Goal: Task Accomplishment & Management: Manage account settings

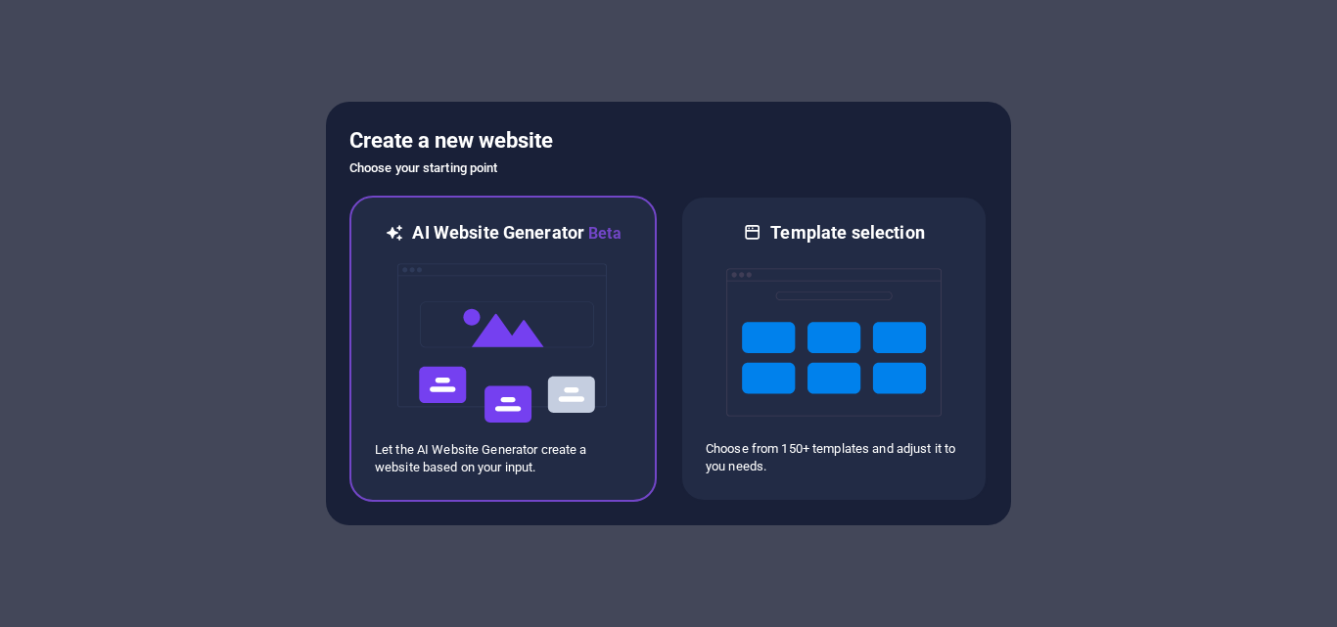
click at [524, 339] on img at bounding box center [502, 344] width 215 height 196
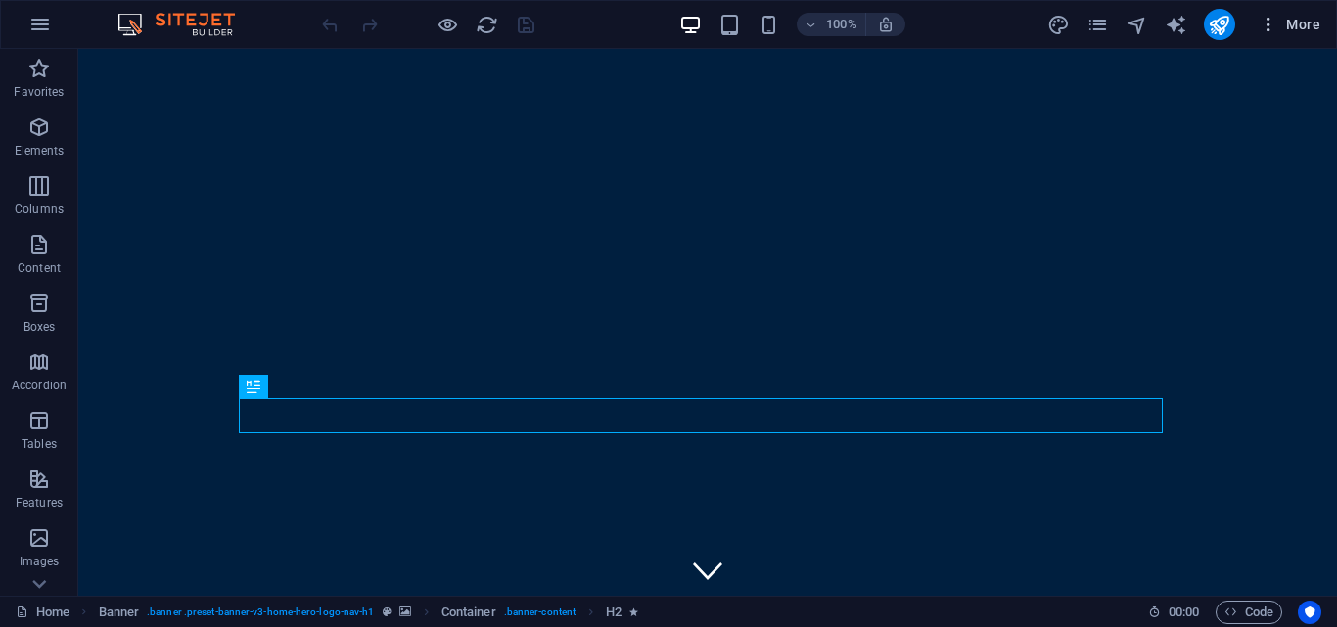
click at [1283, 19] on span "More" at bounding box center [1290, 25] width 62 height 20
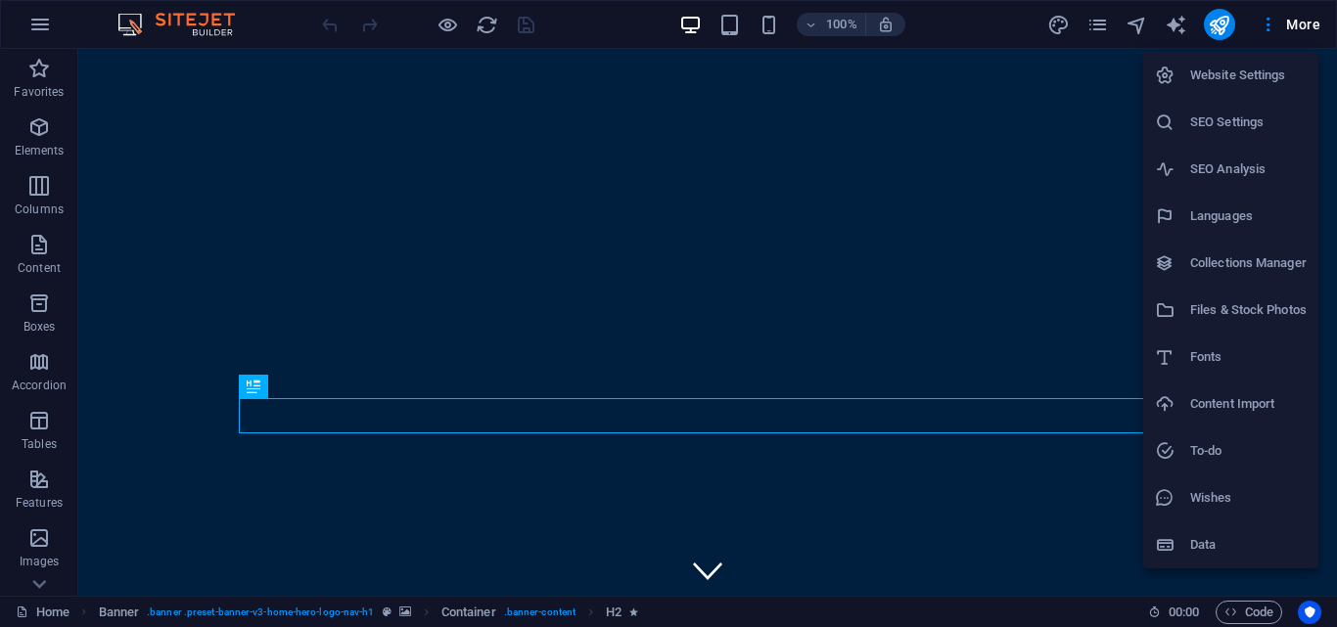
click at [1250, 130] on h6 "SEO Settings" at bounding box center [1248, 122] width 116 height 23
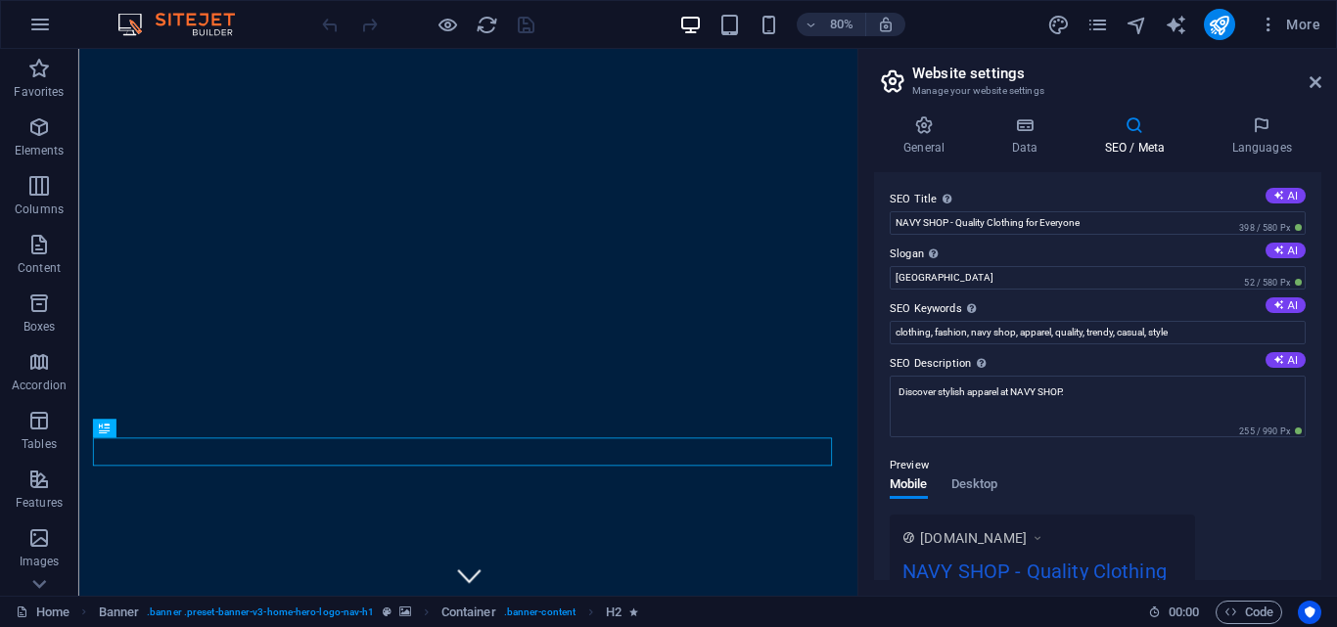
click at [1131, 128] on icon at bounding box center [1134, 125] width 119 height 20
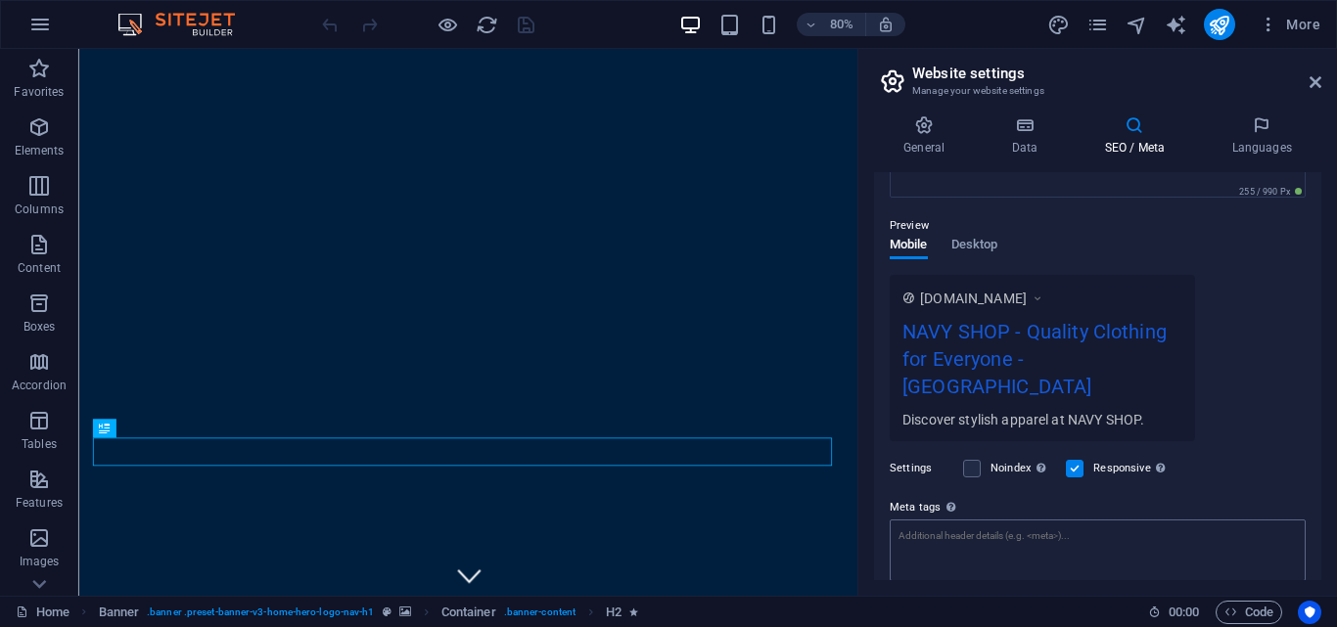
scroll to position [340, 0]
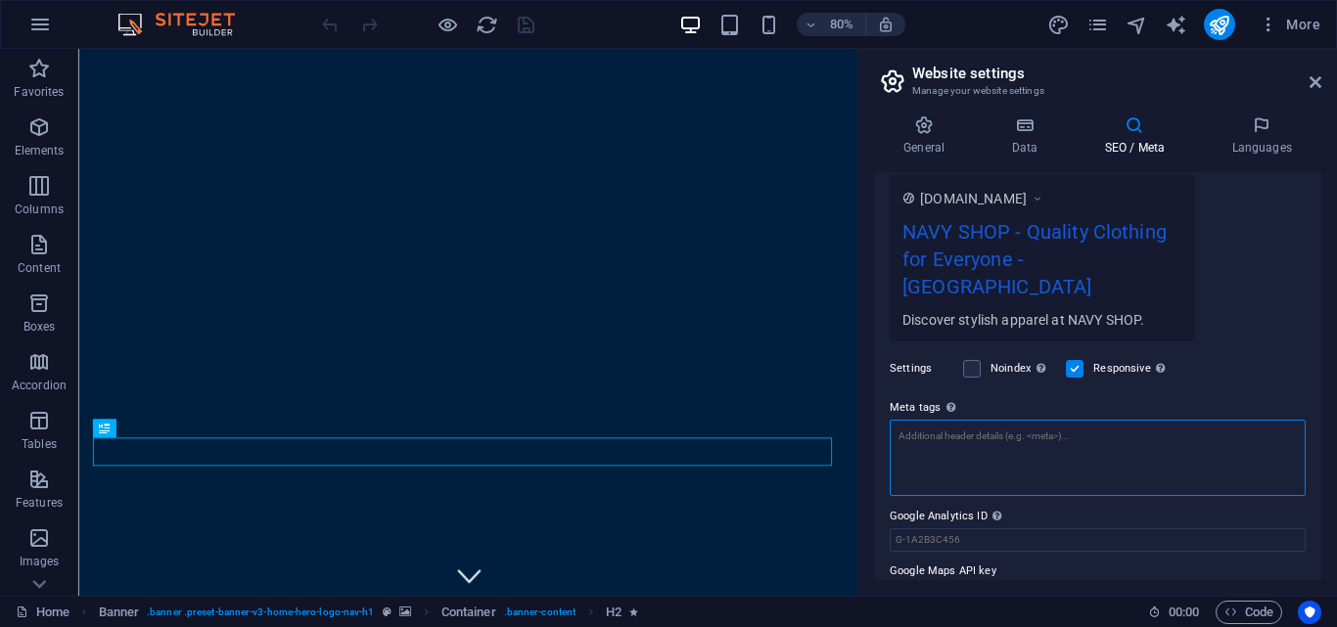
click at [1043, 427] on textarea "Meta tags Enter HTML code here that will be placed inside the tags of your webs…" at bounding box center [1098, 458] width 416 height 76
paste textarea "<meta name="facebook-domain-verification" content="lu6p8oyjwrnzctxv6w3tob3mgzg2…"
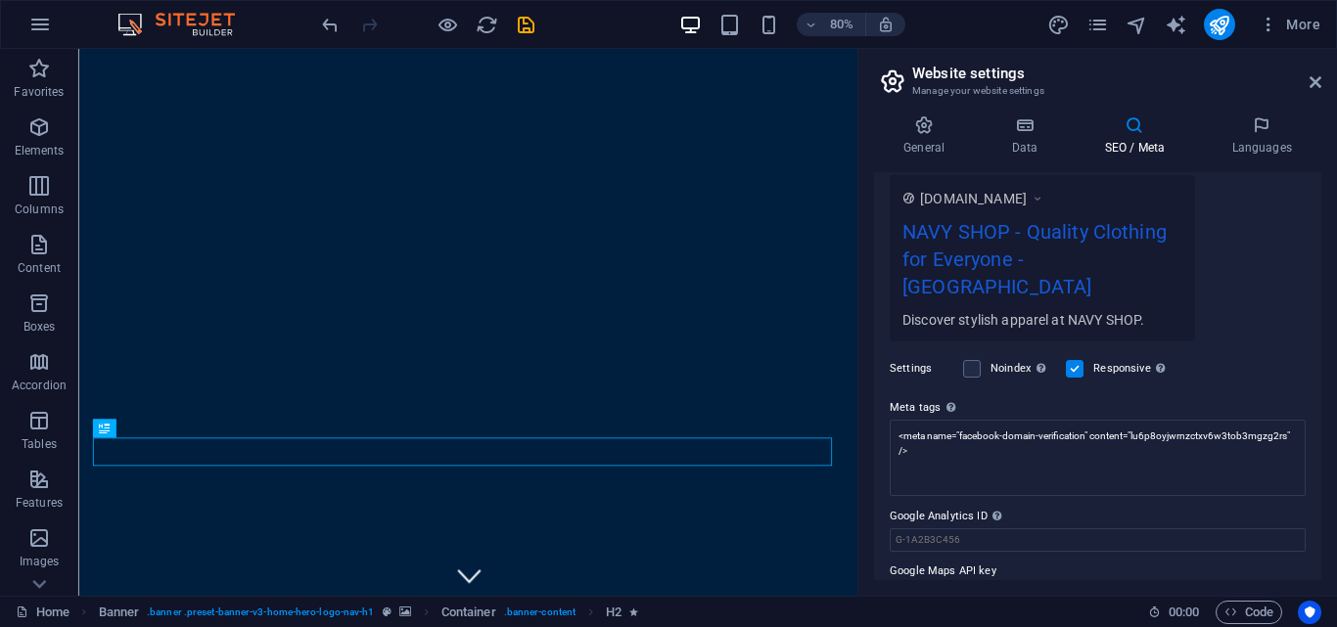
type textarea "<meta name="facebook-domain-verification" content="lu6p8oyjwrnzctxv6w3tob3mgzg2…"
click at [1246, 351] on body "NAVY SHOP Home Favorites Elements Columns Content Boxes Accordion Tables Featur…" at bounding box center [668, 313] width 1337 height 627
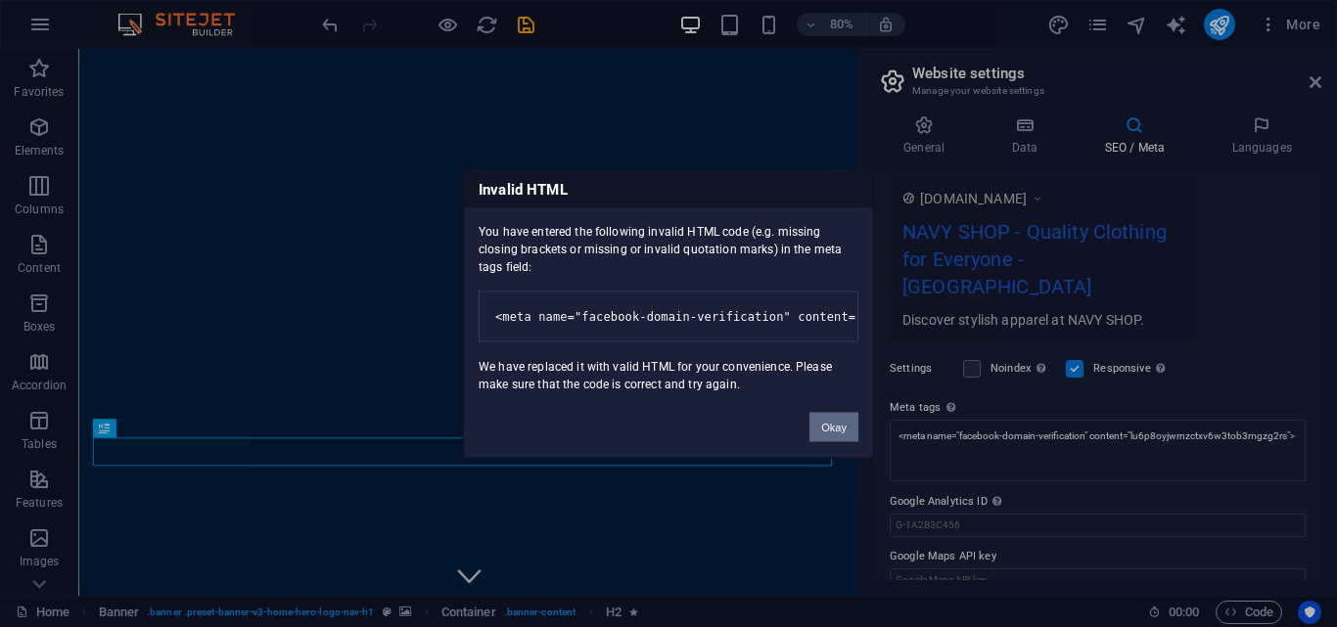
click at [835, 439] on button "Okay" at bounding box center [833, 426] width 49 height 29
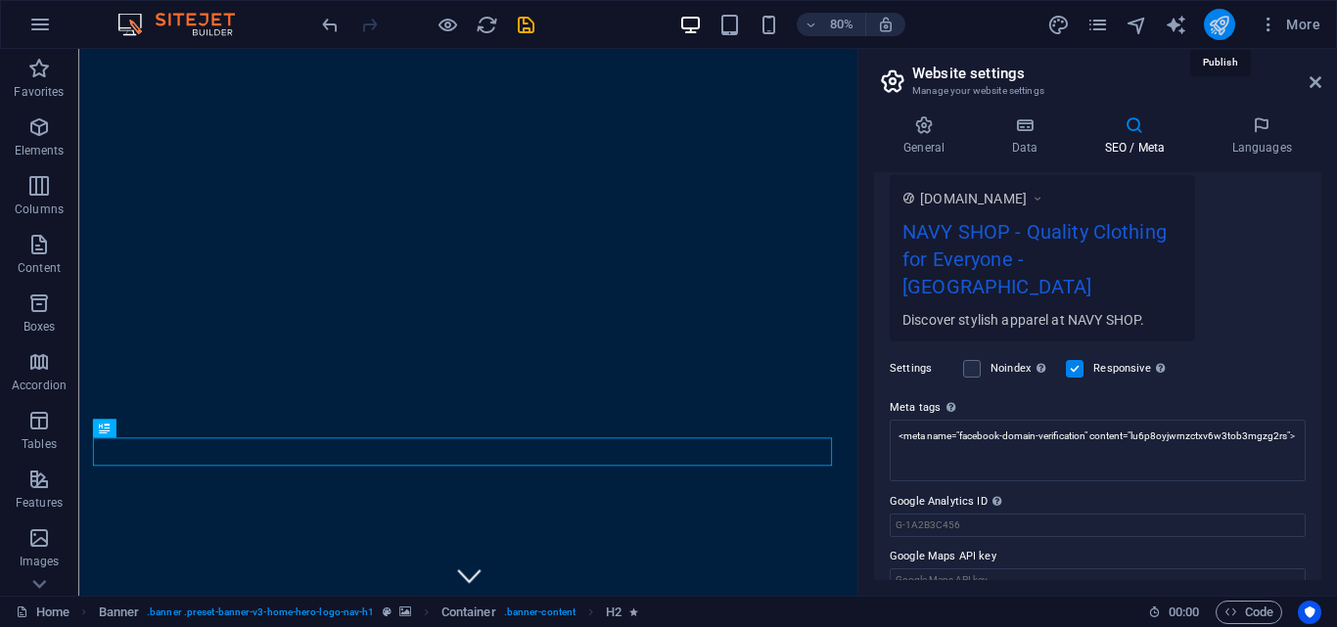
click at [1213, 27] on icon "publish" at bounding box center [1219, 25] width 23 height 23
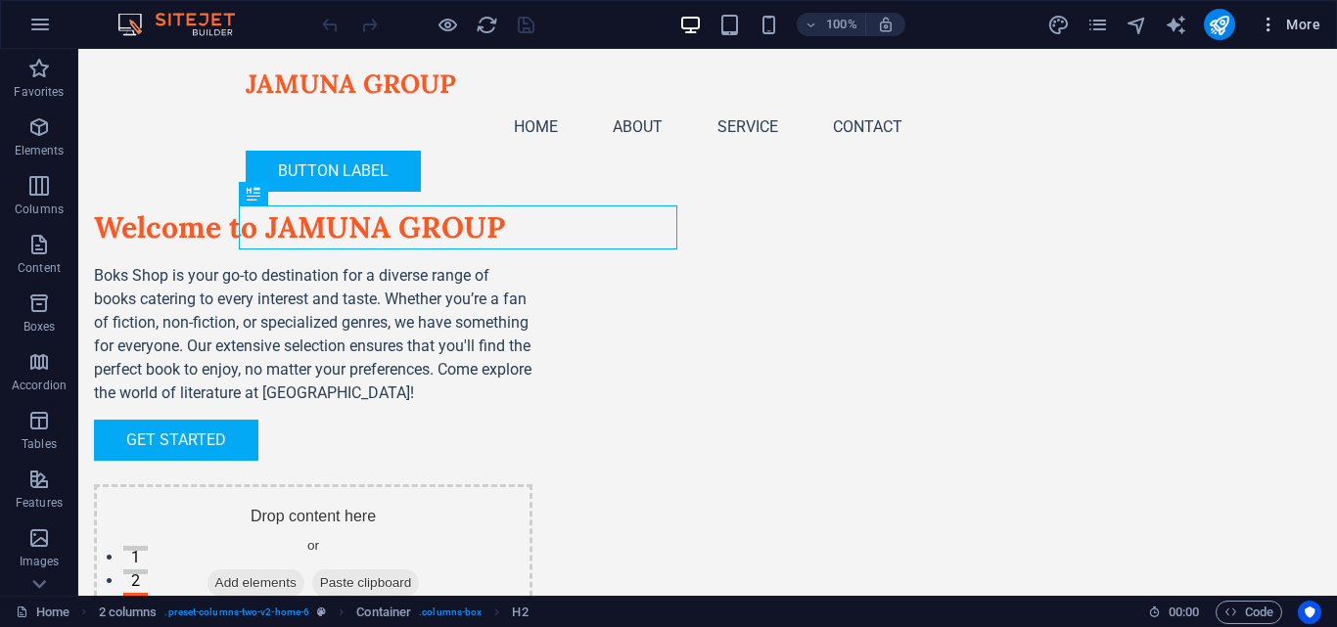
click at [1296, 19] on span "More" at bounding box center [1290, 25] width 62 height 20
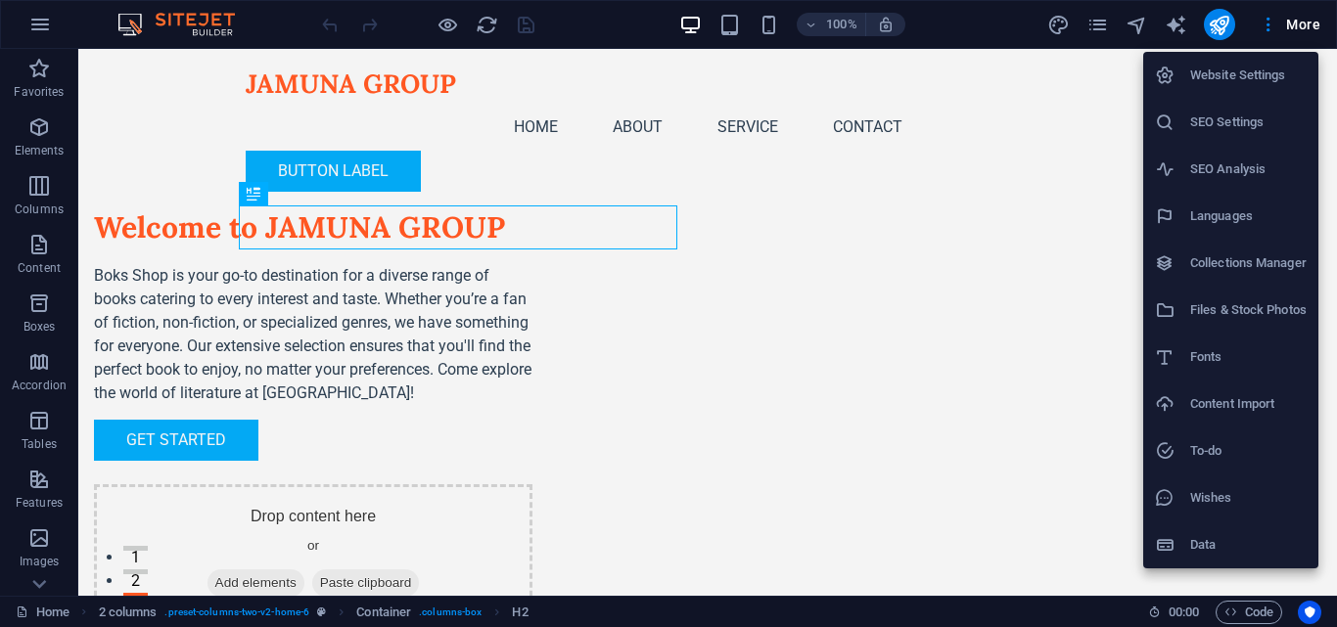
click at [1240, 83] on h6 "Website Settings" at bounding box center [1248, 75] width 116 height 23
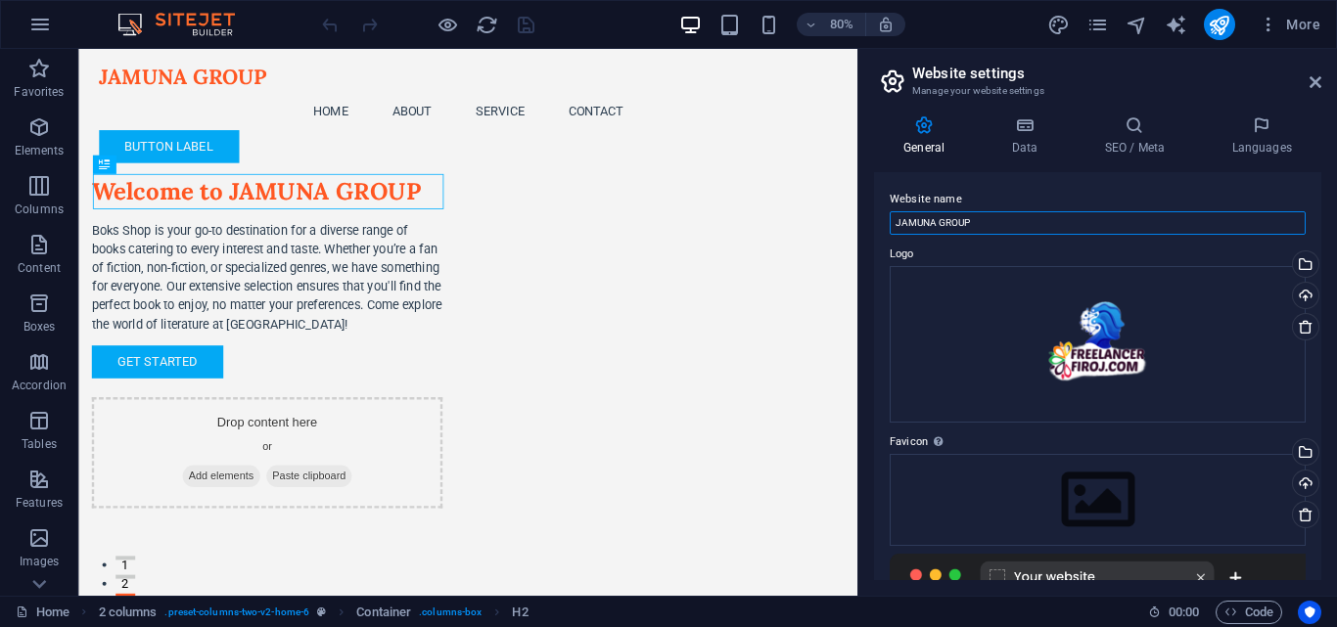
click at [1015, 223] on input "JAMUNA GROUP" at bounding box center [1098, 222] width 416 height 23
type input "n"
type input "NAVY SHOP"
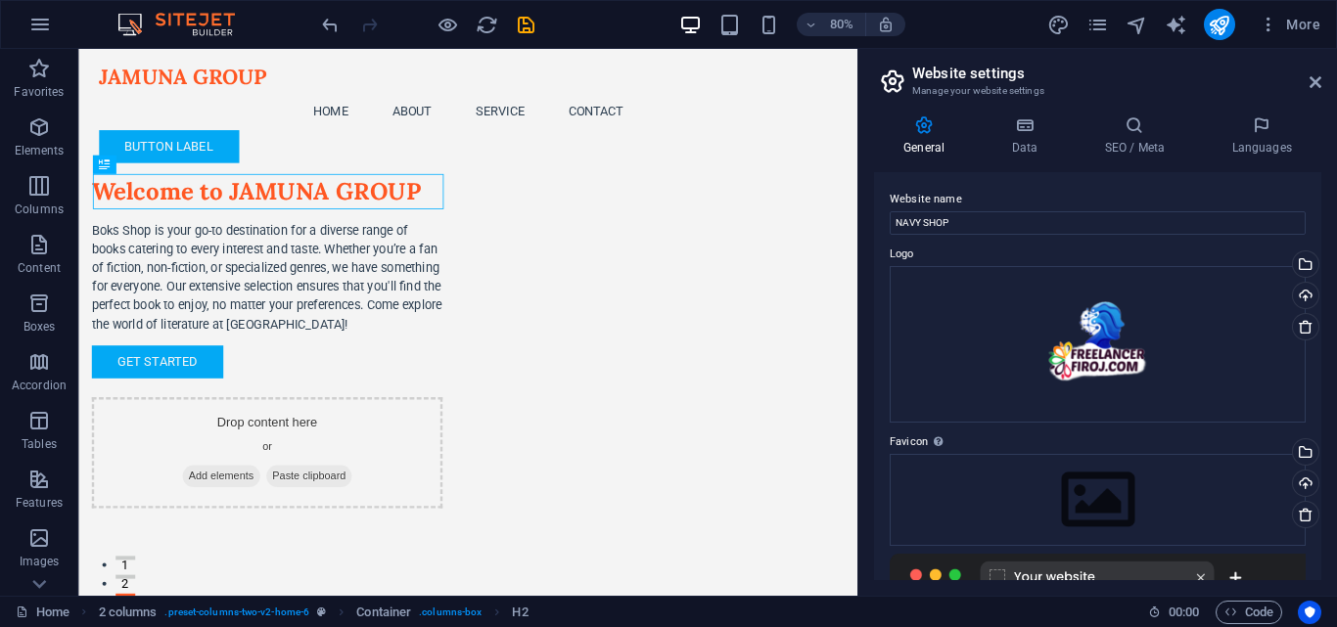
click at [1007, 193] on label "Website name" at bounding box center [1098, 199] width 416 height 23
click at [1007, 211] on input "NAVY SHOP" at bounding box center [1098, 222] width 416 height 23
click at [1145, 135] on h4 "SEO / Meta" at bounding box center [1138, 135] width 127 height 41
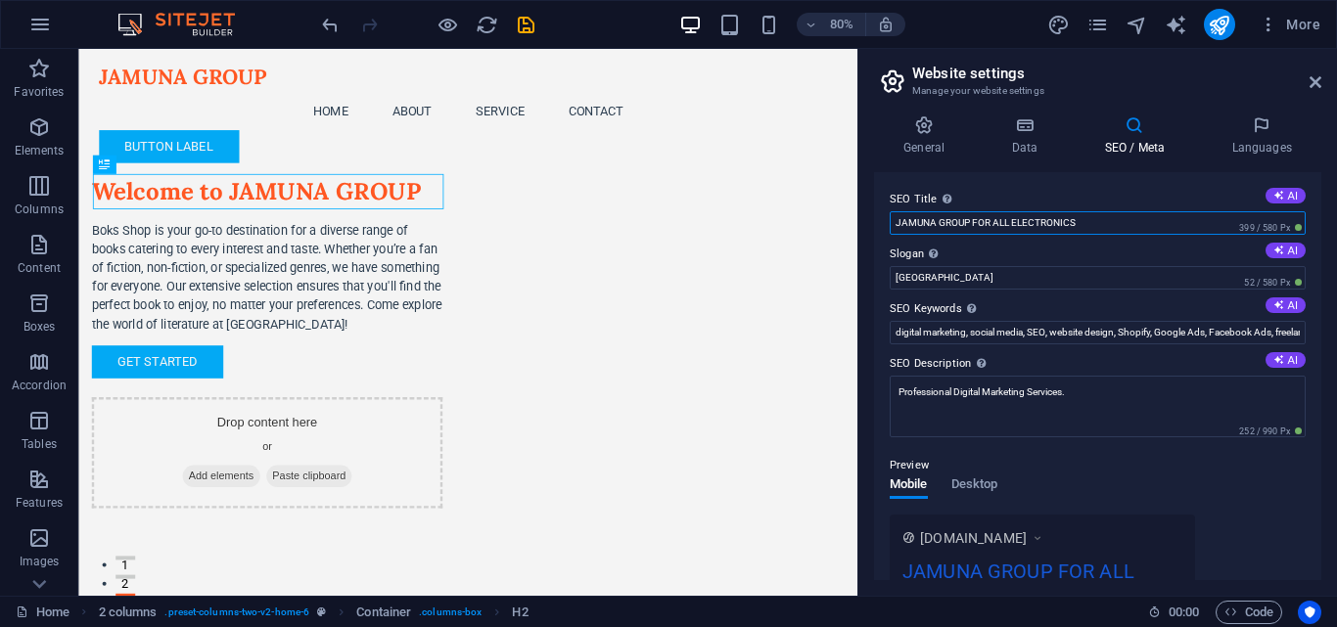
drag, startPoint x: 937, startPoint y: 221, endPoint x: 886, endPoint y: 217, distance: 51.0
click at [886, 217] on div "SEO Title The title of your website - make it something that stands out in sear…" at bounding box center [1097, 376] width 447 height 408
drag, startPoint x: 968, startPoint y: 221, endPoint x: 885, endPoint y: 222, distance: 83.2
click at [885, 222] on div "SEO Title The title of your website - make it something that stands out in sear…" at bounding box center [1097, 376] width 447 height 408
type input "NAVY SHOP V FOR ALL ELECTRONICS"
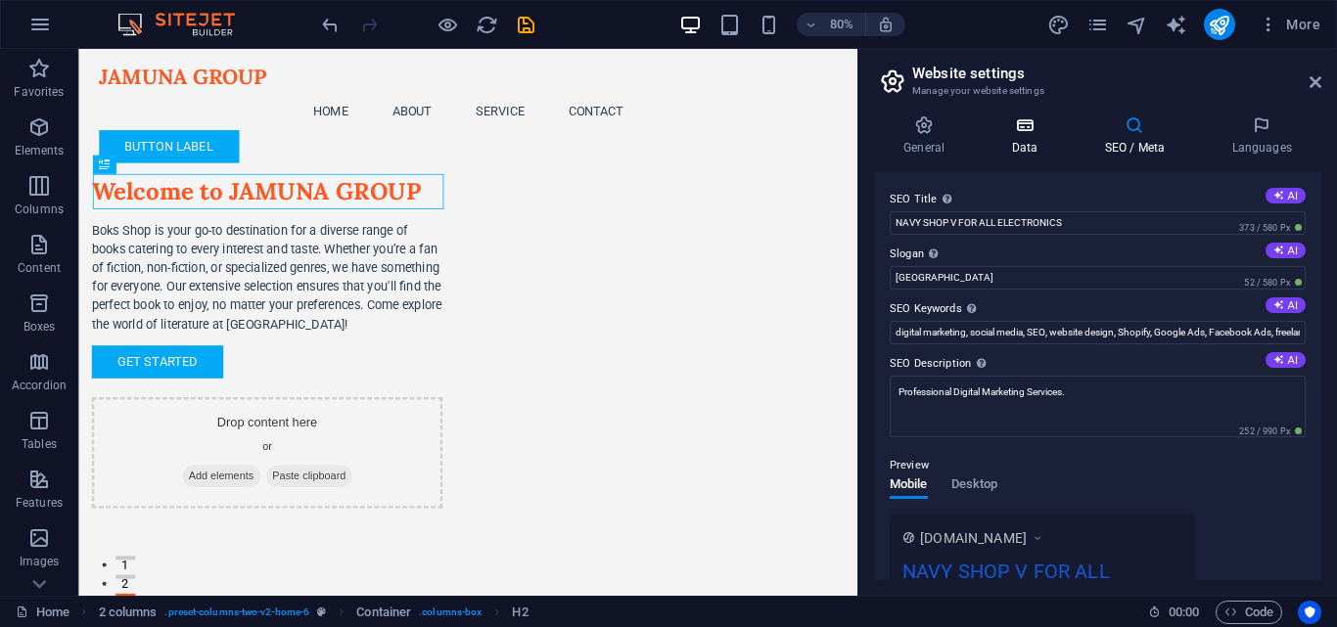
click at [1039, 136] on h4 "Data" at bounding box center [1028, 135] width 93 height 41
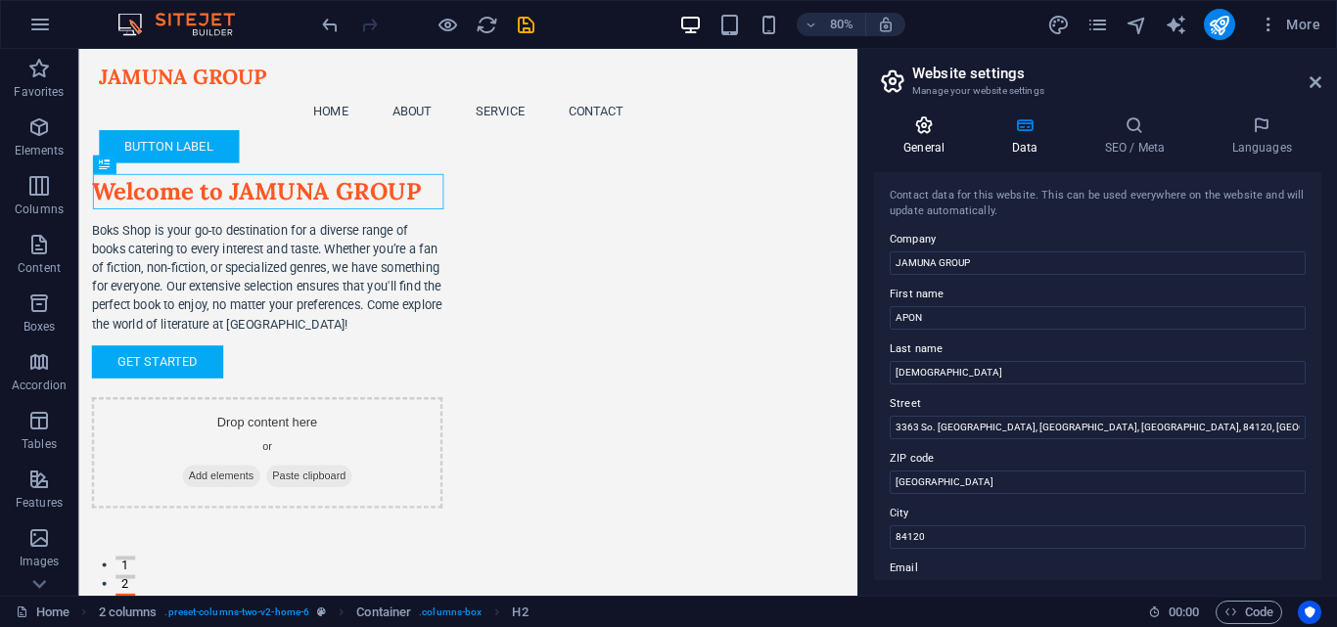
click at [927, 137] on h4 "General" at bounding box center [928, 135] width 108 height 41
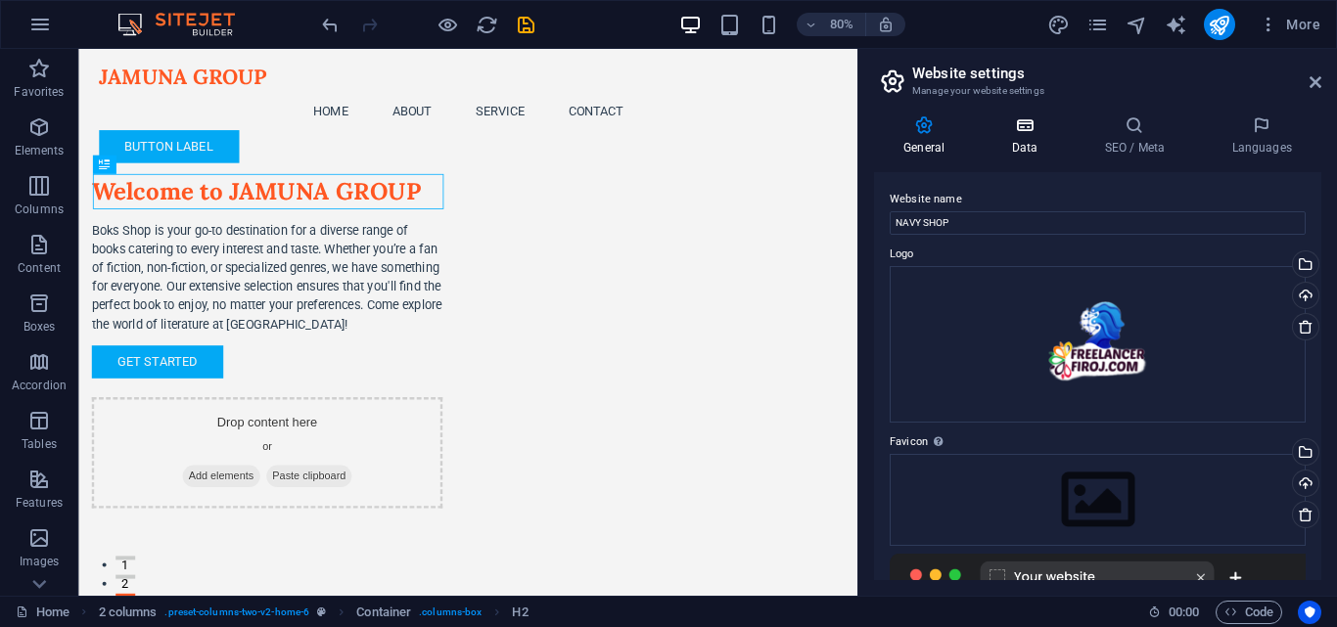
click at [1039, 125] on icon at bounding box center [1024, 125] width 85 height 20
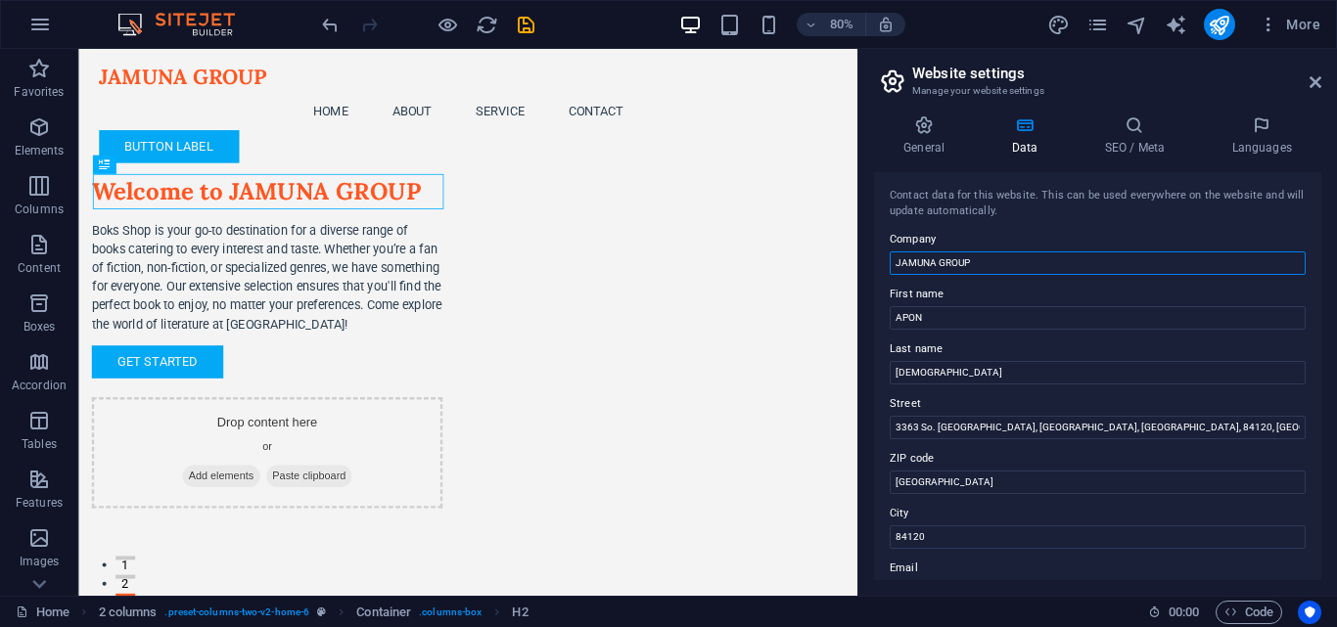
click at [1017, 261] on input "JAMUNA GROUP" at bounding box center [1098, 263] width 416 height 23
type input "NAVY SHOP"
click at [1026, 220] on div "Contact data for this website. This can be used everywhere on the website and w…" at bounding box center [1097, 376] width 447 height 408
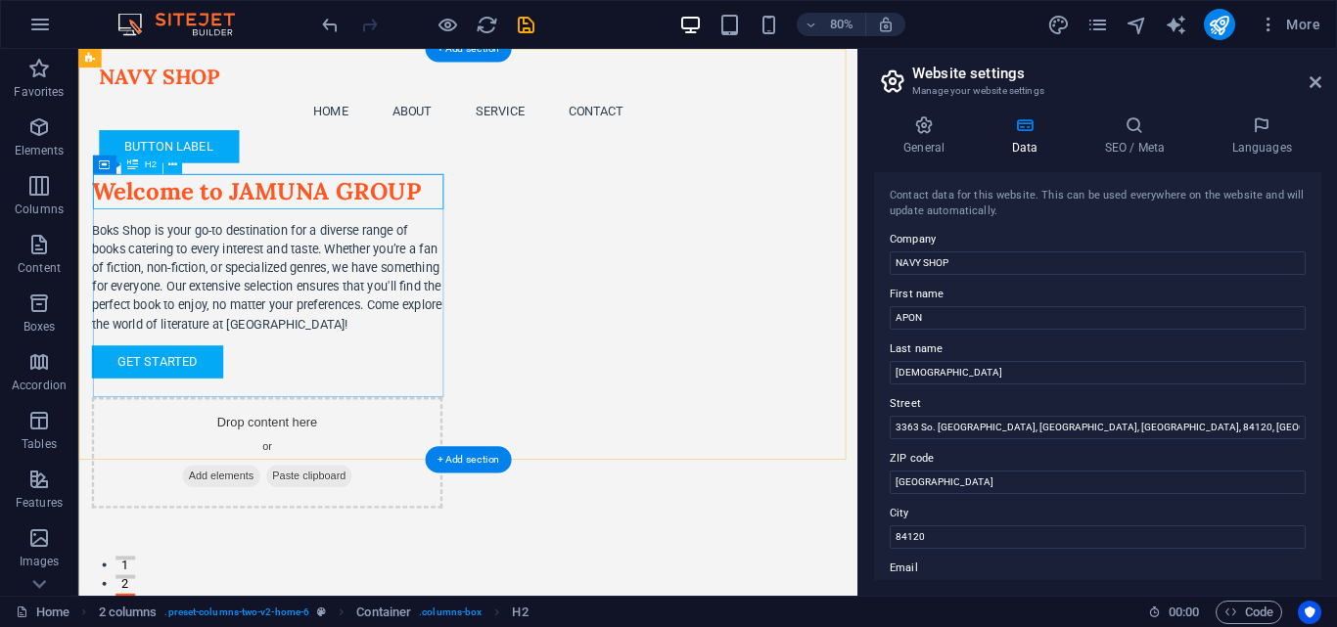
click at [362, 223] on div "Welcome to JAMUNA GROUP" at bounding box center [313, 228] width 439 height 44
click at [370, 221] on div "Welcome to JAMUNA GROUP" at bounding box center [313, 228] width 439 height 44
click at [375, 221] on div "Welcome to JAMUNA GROUP" at bounding box center [313, 228] width 439 height 44
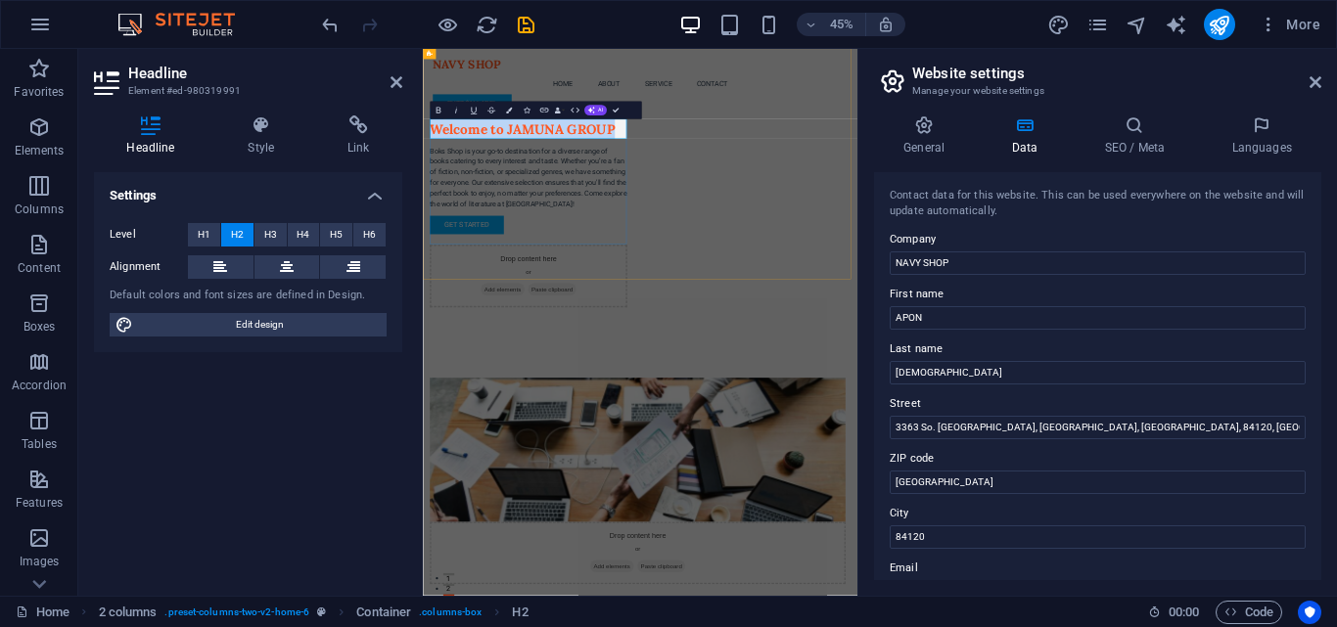
drag, startPoint x: 809, startPoint y: 216, endPoint x: 786, endPoint y: 216, distance: 23.5
click at [809, 213] on h2 "Welcome to JAMUNA GROUP" at bounding box center [658, 228] width 439 height 44
click at [768, 218] on h2 "Welcome to JAMUNA GROUP" at bounding box center [658, 228] width 439 height 44
drag, startPoint x: 614, startPoint y: 220, endPoint x: 875, endPoint y: 220, distance: 261.3
click at [875, 220] on div "Welcome to JAMUNA GROUP Boks Shop is your go-to destination for a diverse range…" at bounding box center [906, 375] width 966 height 653
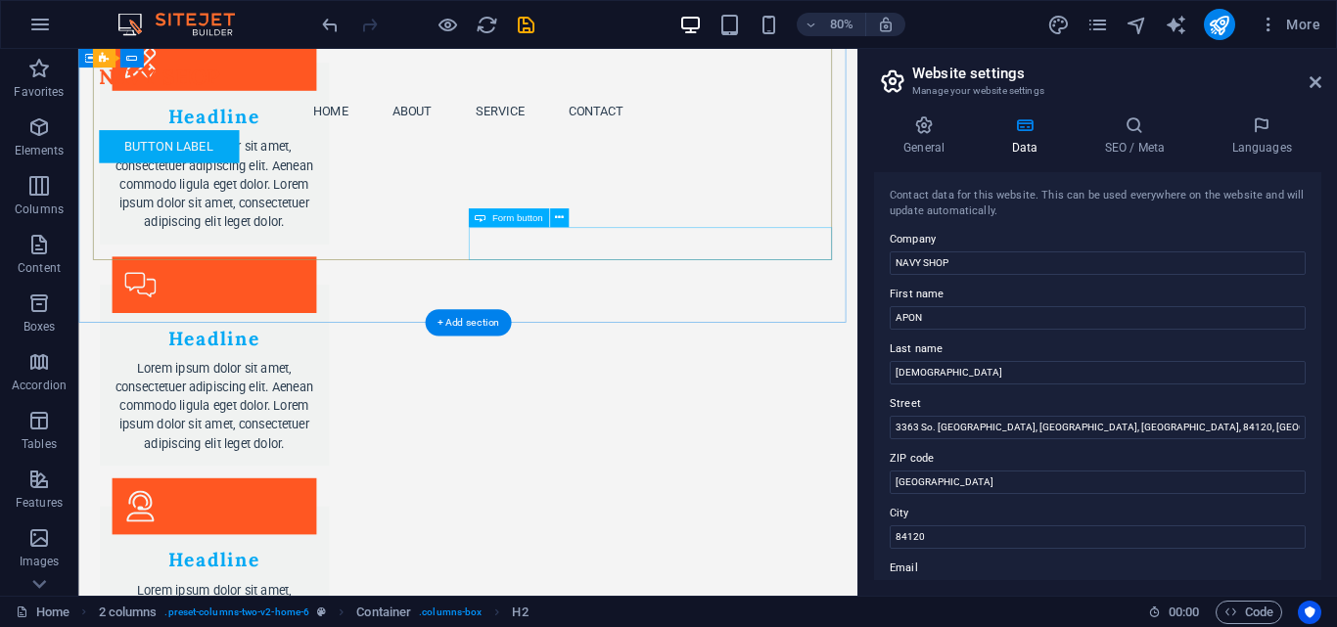
scroll to position [3064, 0]
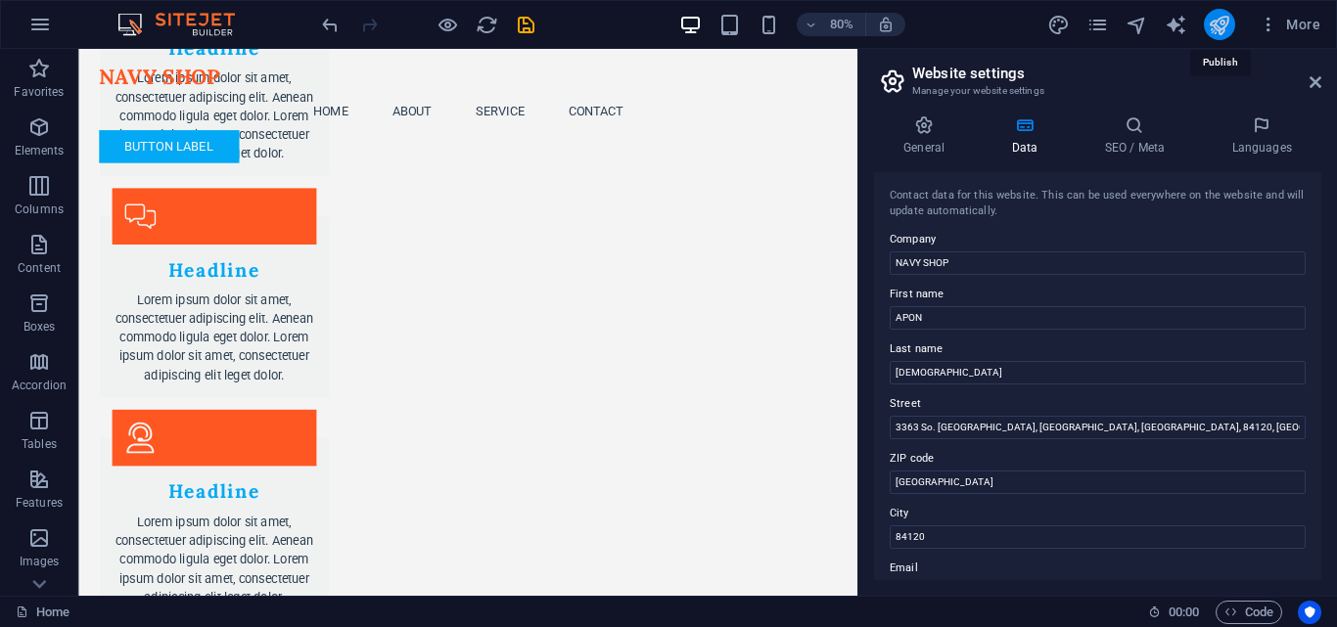
drag, startPoint x: 1215, startPoint y: 30, endPoint x: 1121, endPoint y: 4, distance: 97.6
click at [1215, 30] on icon "publish" at bounding box center [1219, 25] width 23 height 23
checkbox input "false"
